Goal: Check status: Check status

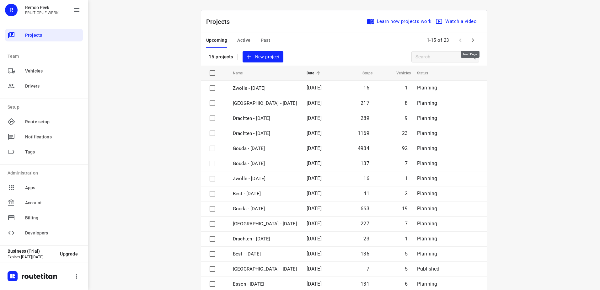
click at [469, 40] on icon "button" at bounding box center [473, 40] width 8 height 8
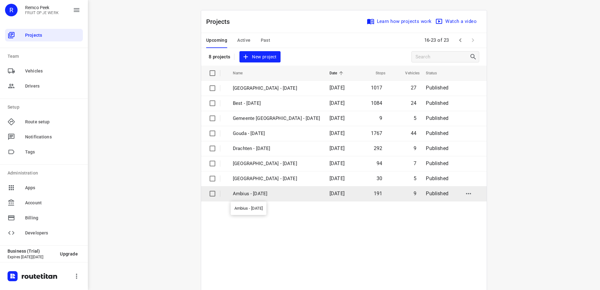
click at [268, 194] on p "Ambius - [DATE]" at bounding box center [276, 193] width 87 height 7
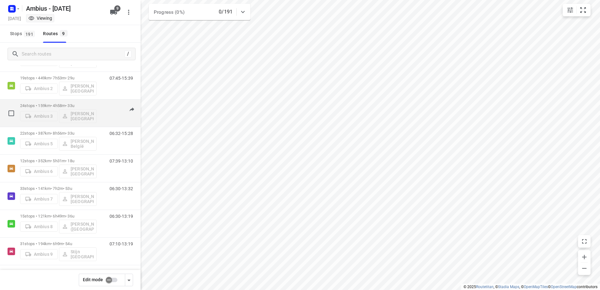
scroll to position [64, 0]
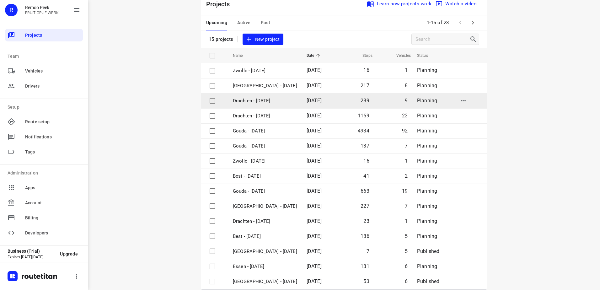
scroll to position [27, 0]
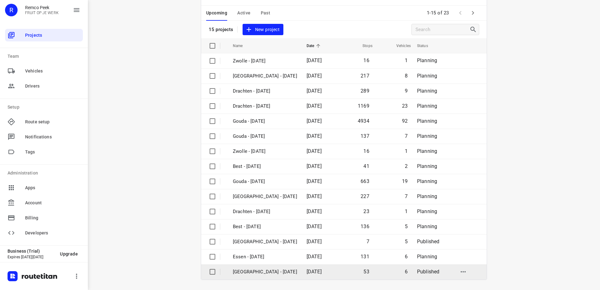
click at [280, 272] on p "[GEOGRAPHIC_DATA] - [DATE]" at bounding box center [265, 271] width 64 height 7
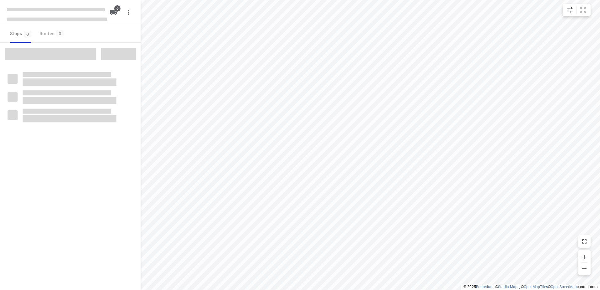
checkbox input "true"
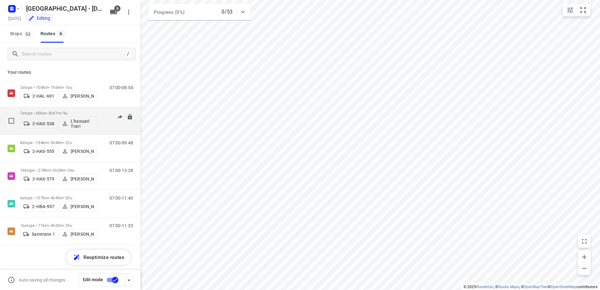
click at [46, 115] on p "7 stops • 60km • 3h47m • 9u" at bounding box center [58, 113] width 77 height 5
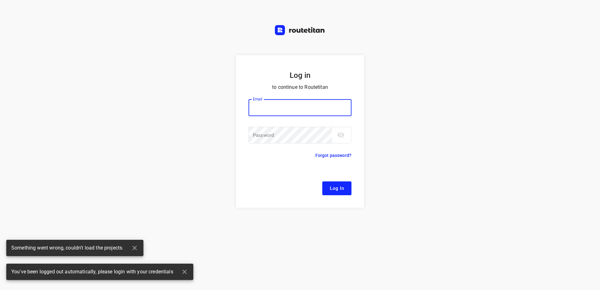
type input "[EMAIL_ADDRESS][DOMAIN_NAME]"
